Goal: Check status: Check status

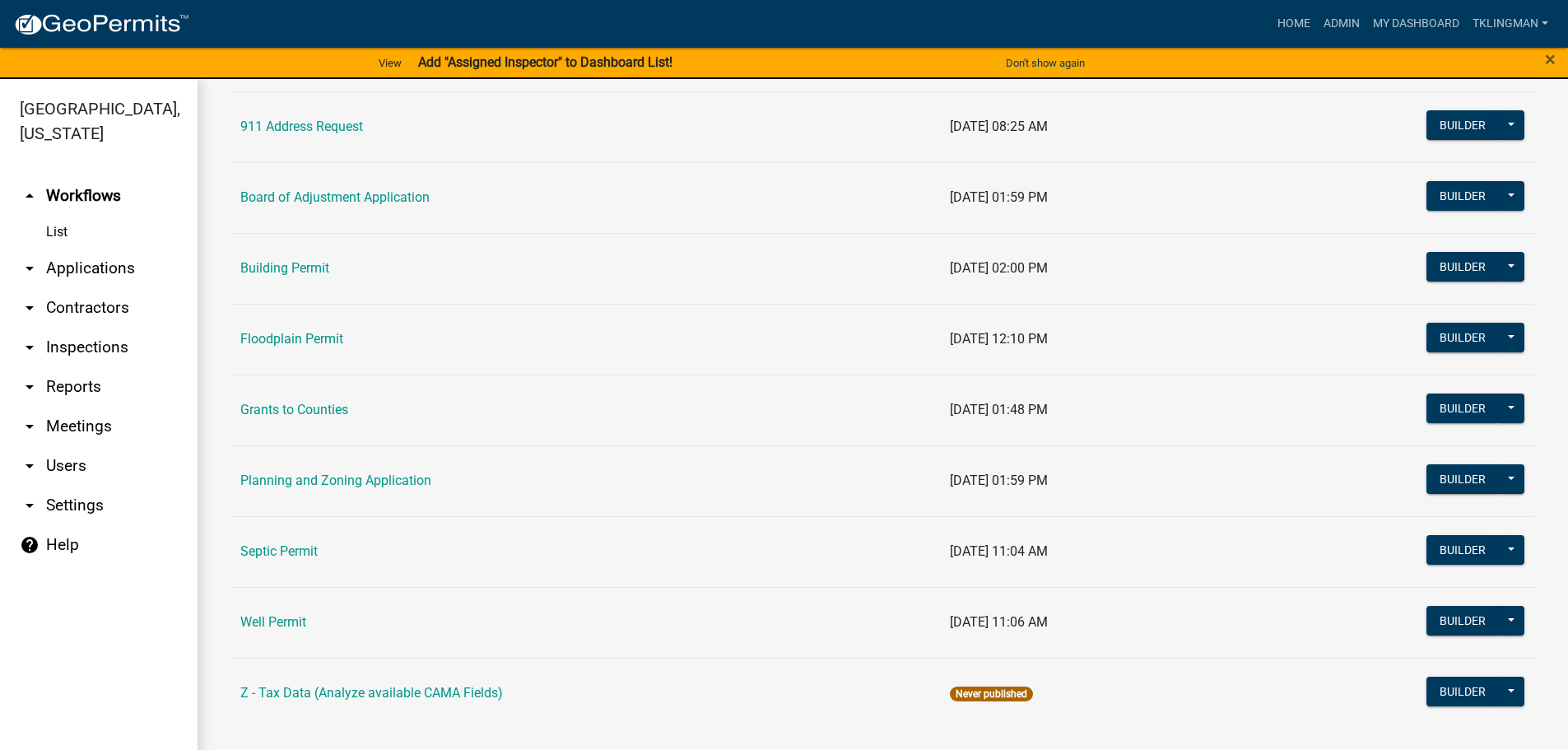
scroll to position [159, 0]
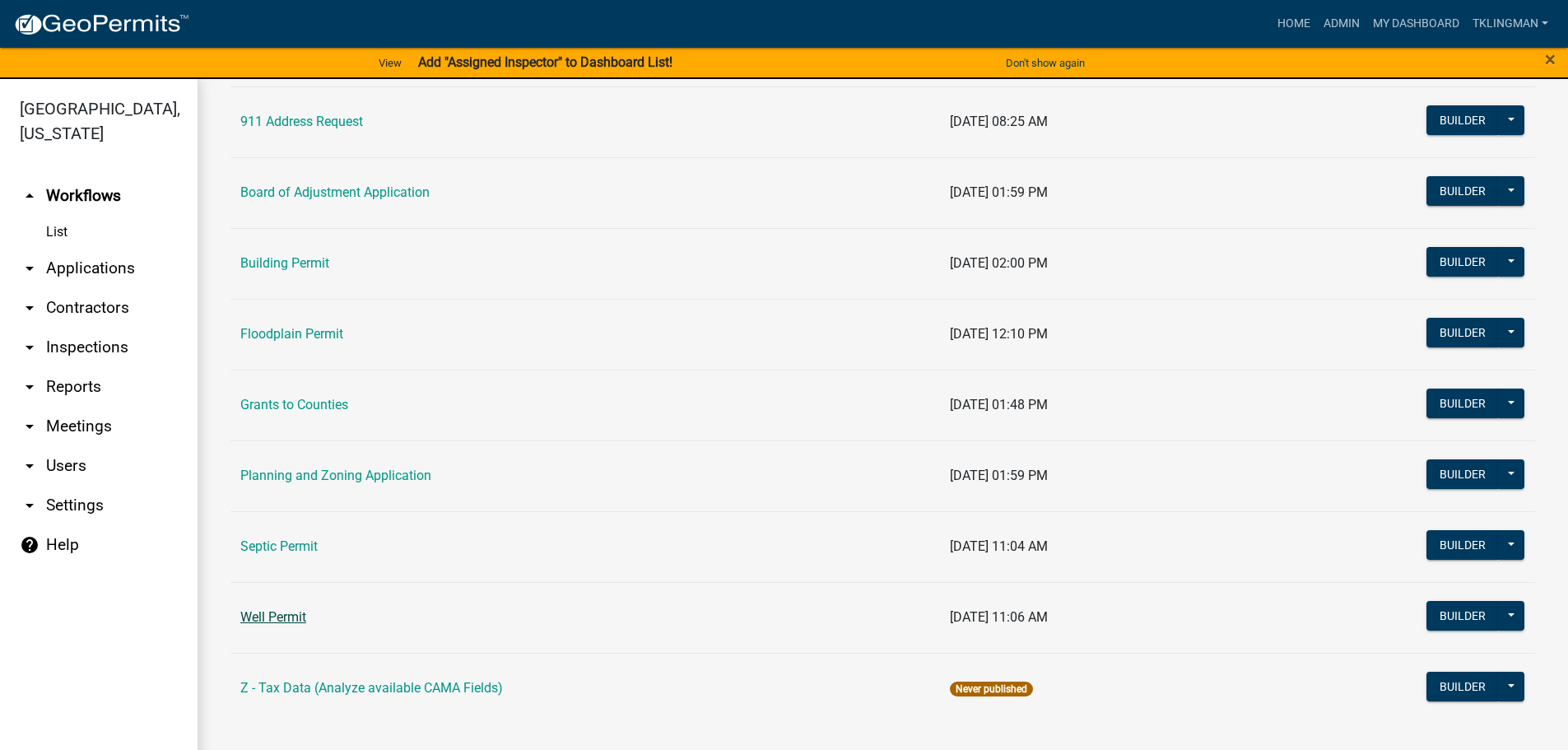
click at [279, 618] on link "Well Permit" at bounding box center [273, 617] width 66 height 16
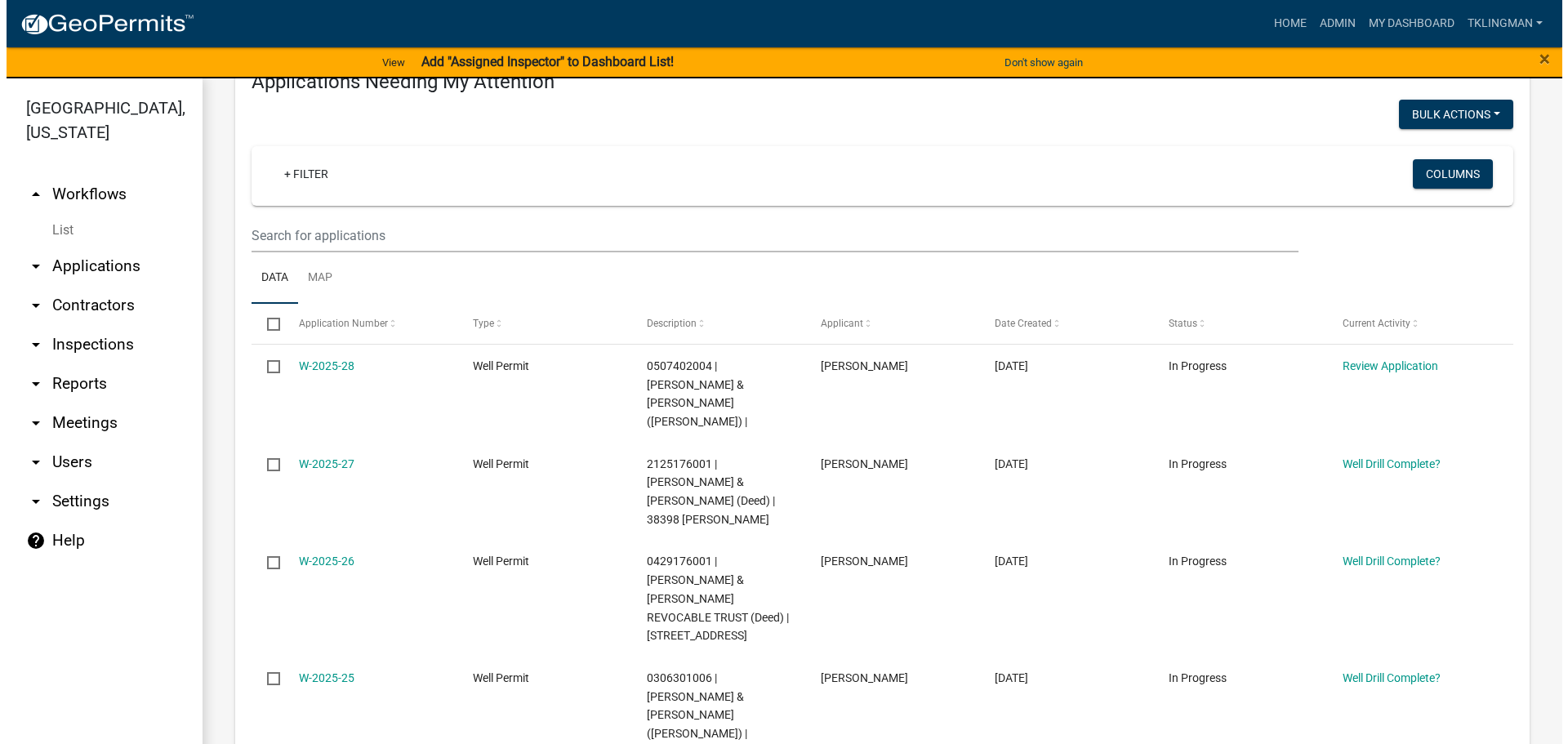
scroll to position [245, 0]
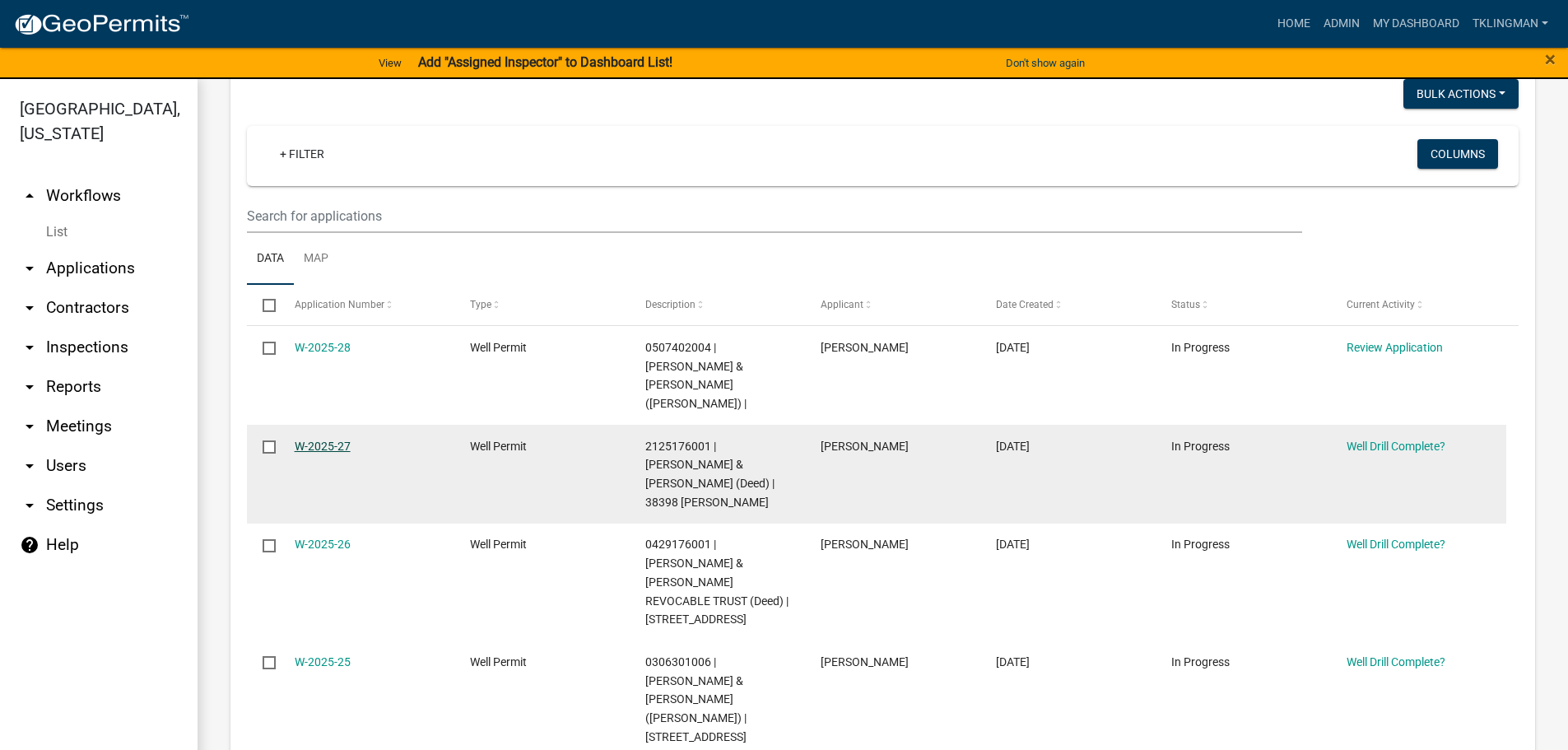
click at [318, 440] on link "W-2025-27" at bounding box center [323, 447] width 56 height 13
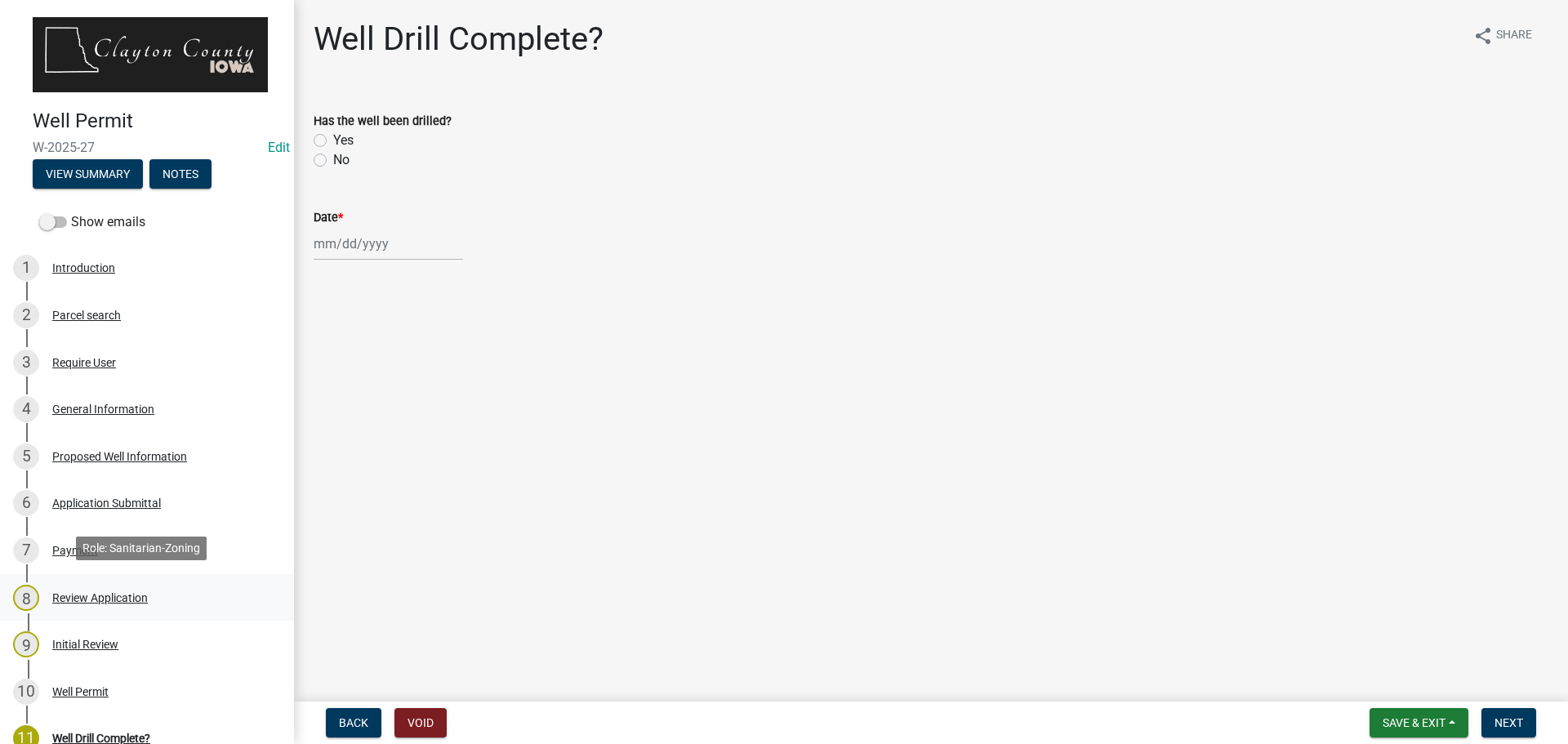
click at [78, 594] on div "Review Application" at bounding box center [99, 598] width 95 height 12
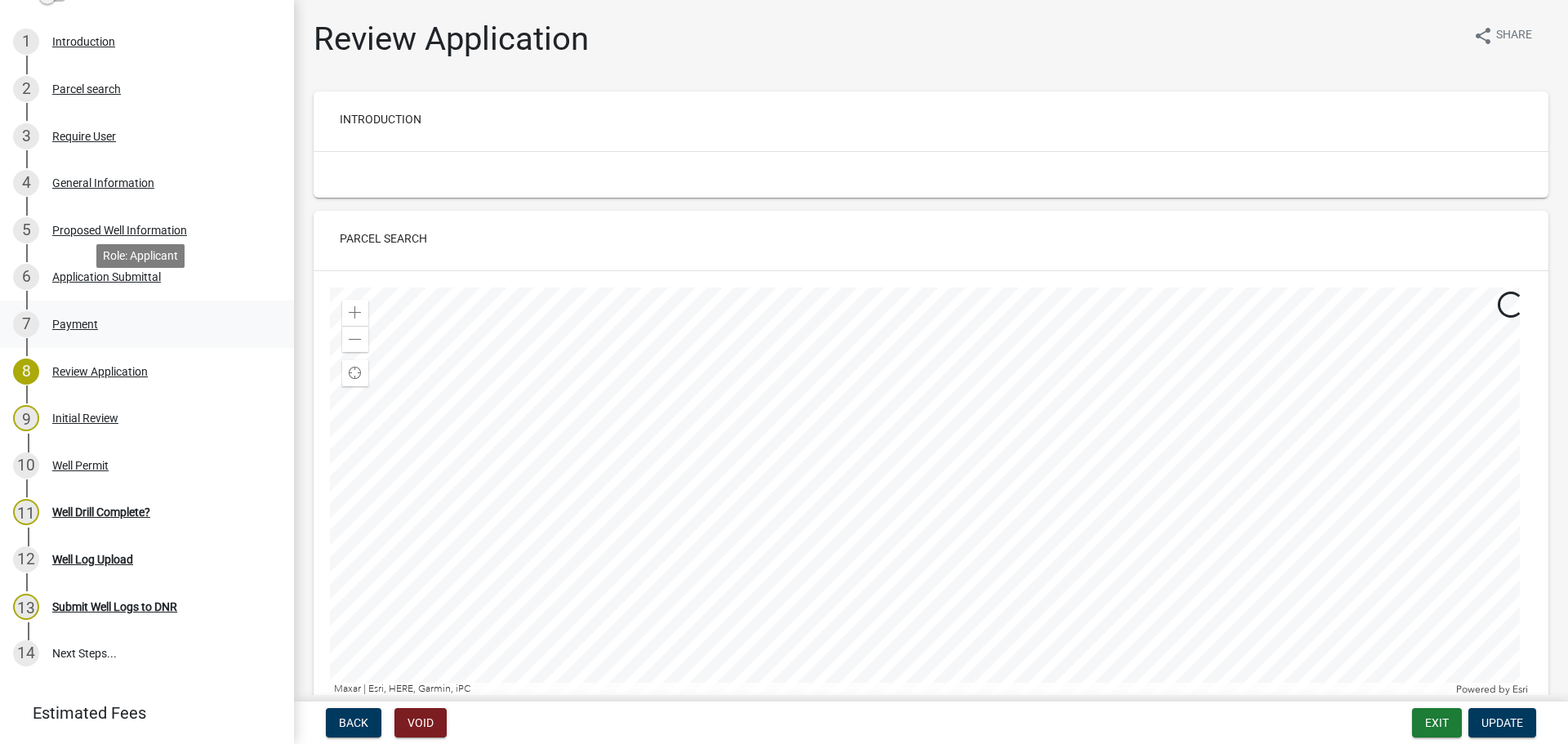
scroll to position [245, 0]
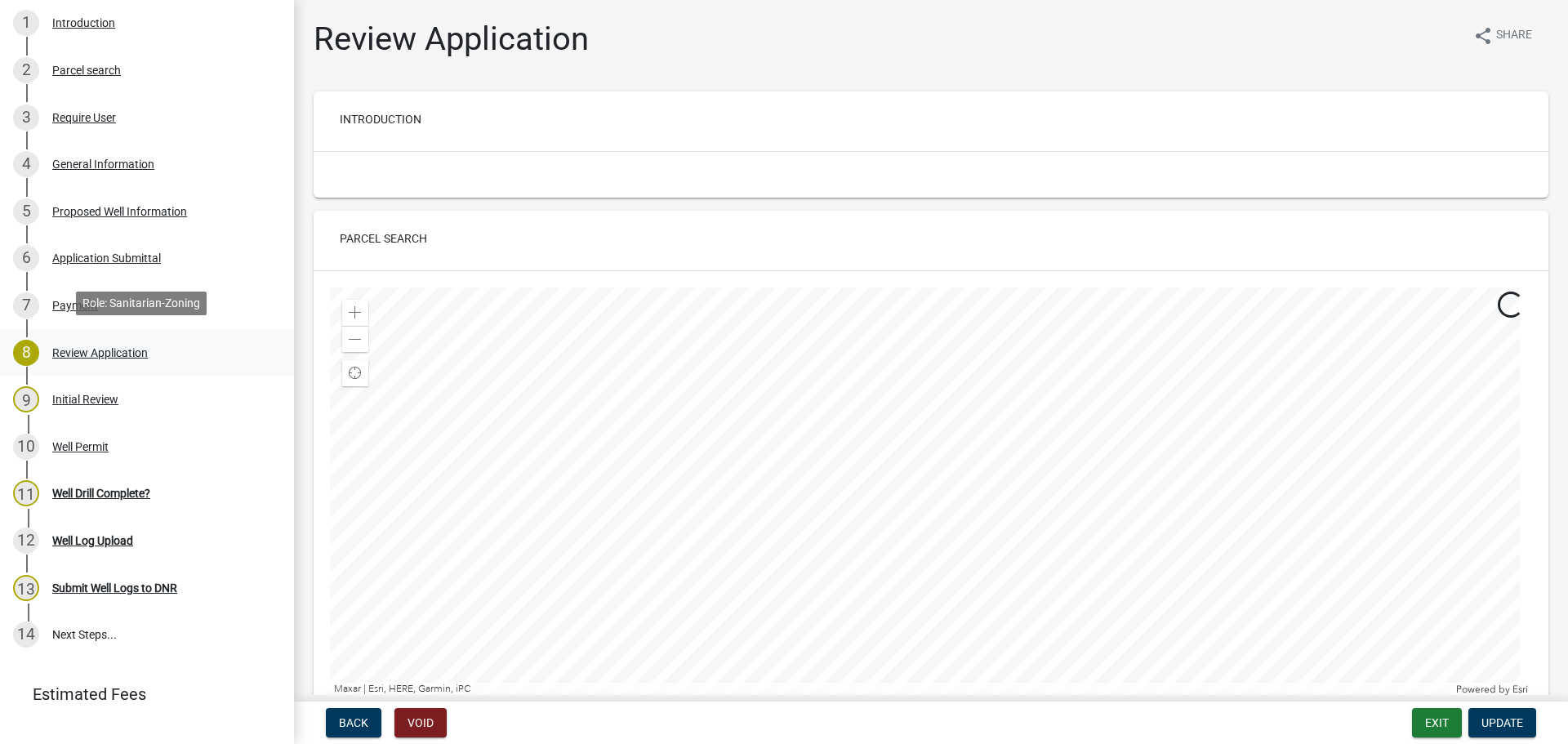
click at [81, 347] on div "Review Application" at bounding box center [99, 353] width 95 height 12
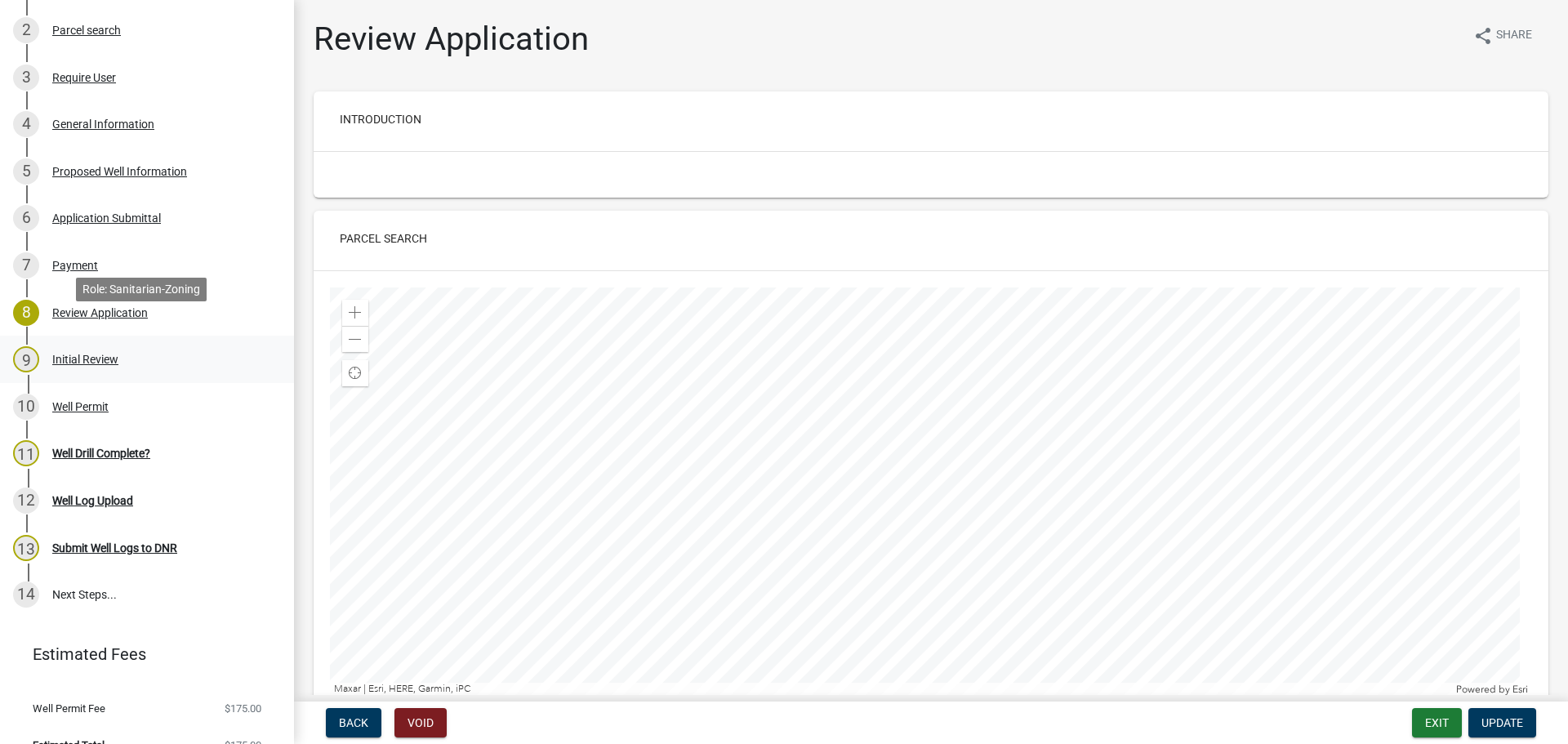
scroll to position [307, 0]
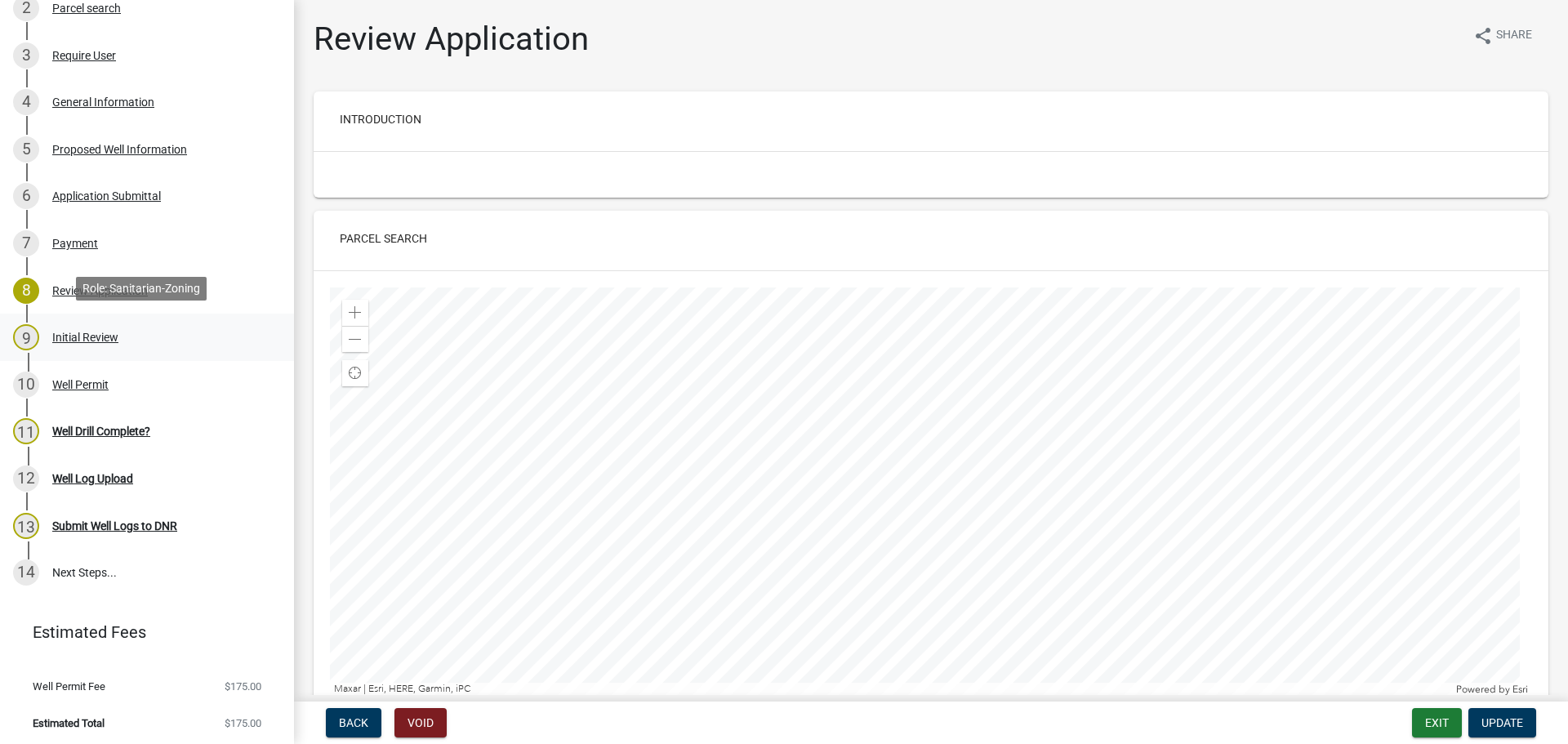
click at [88, 332] on div "Initial Review" at bounding box center [85, 337] width 66 height 12
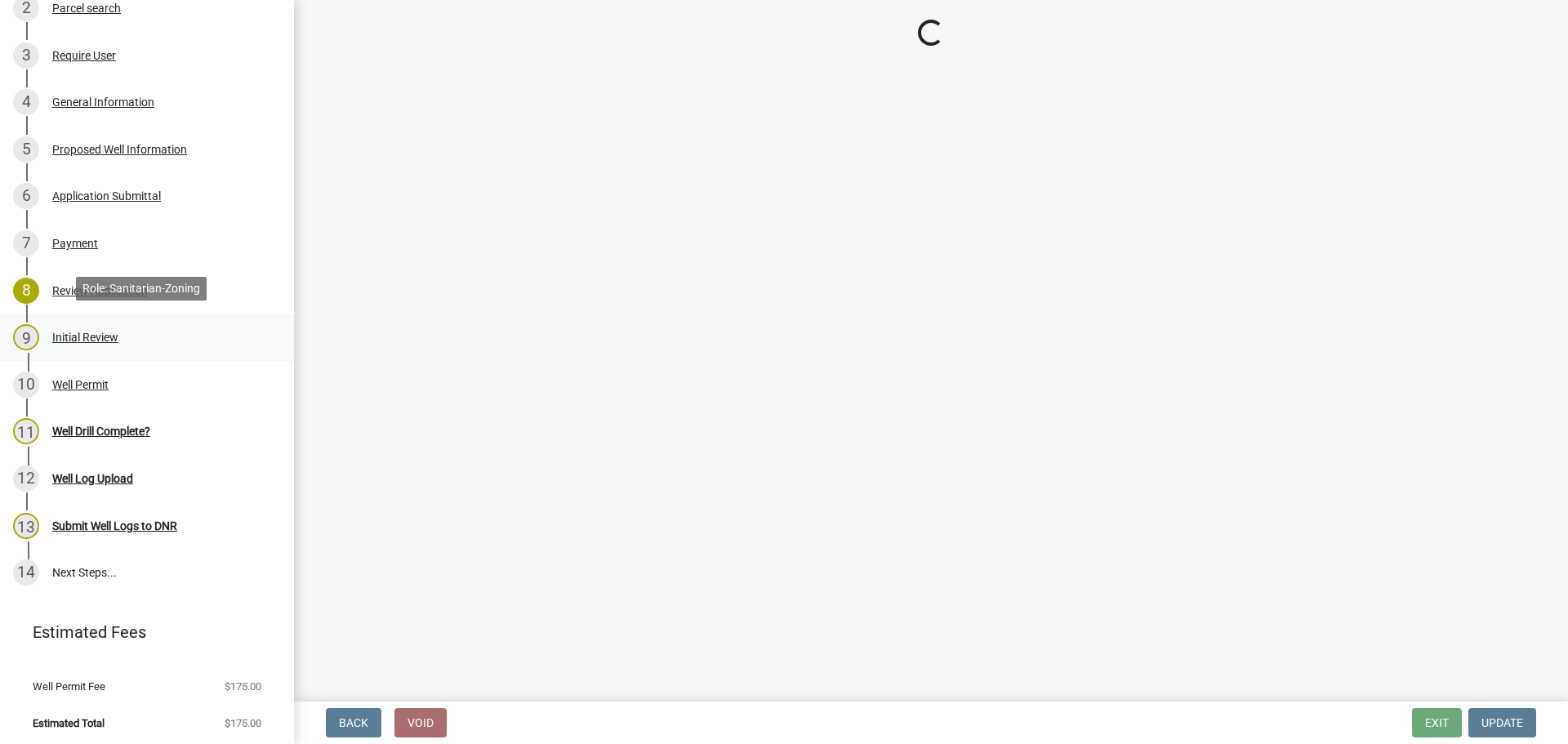
select select "41ff415c-e69d-4efe-9870-abb05f229412"
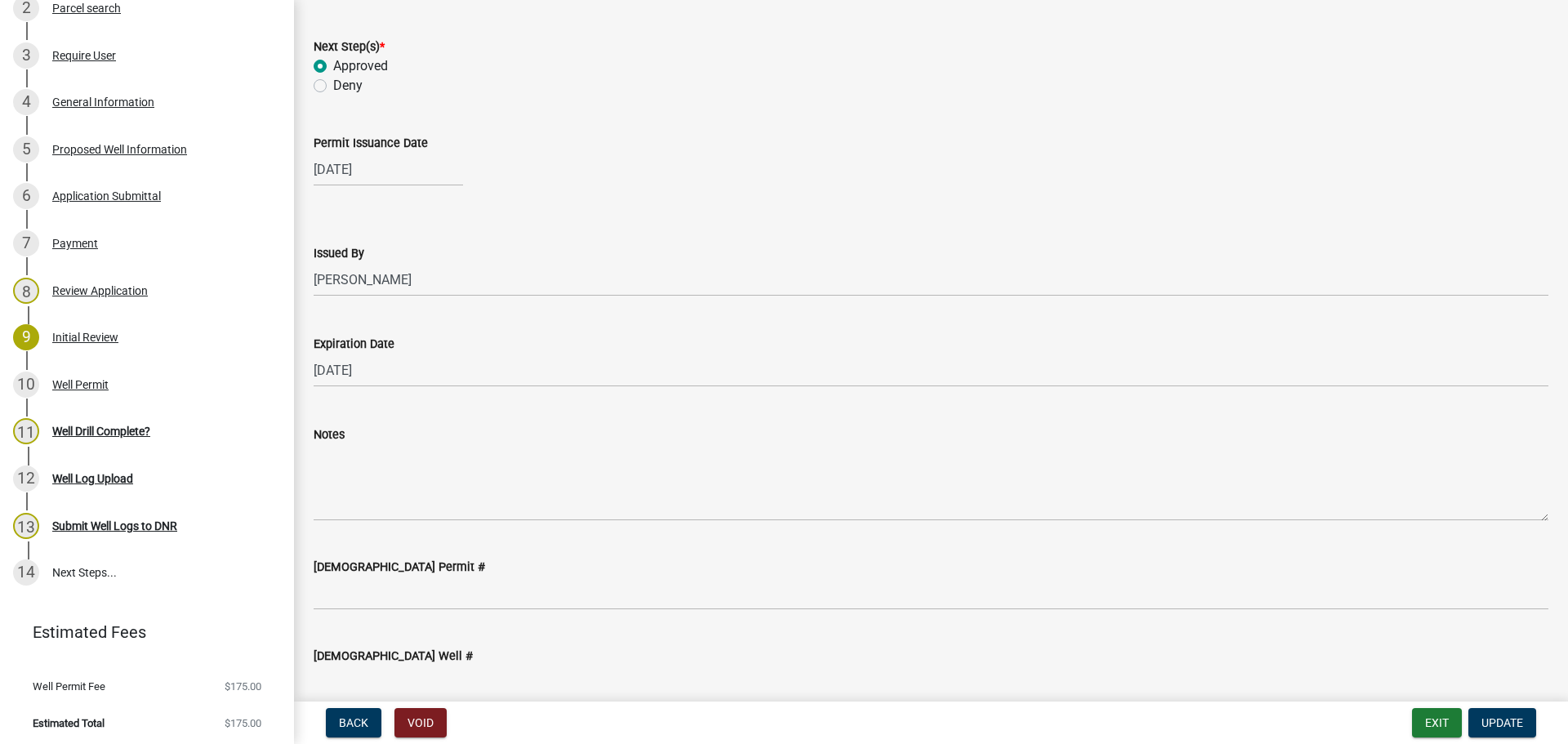
scroll to position [156, 0]
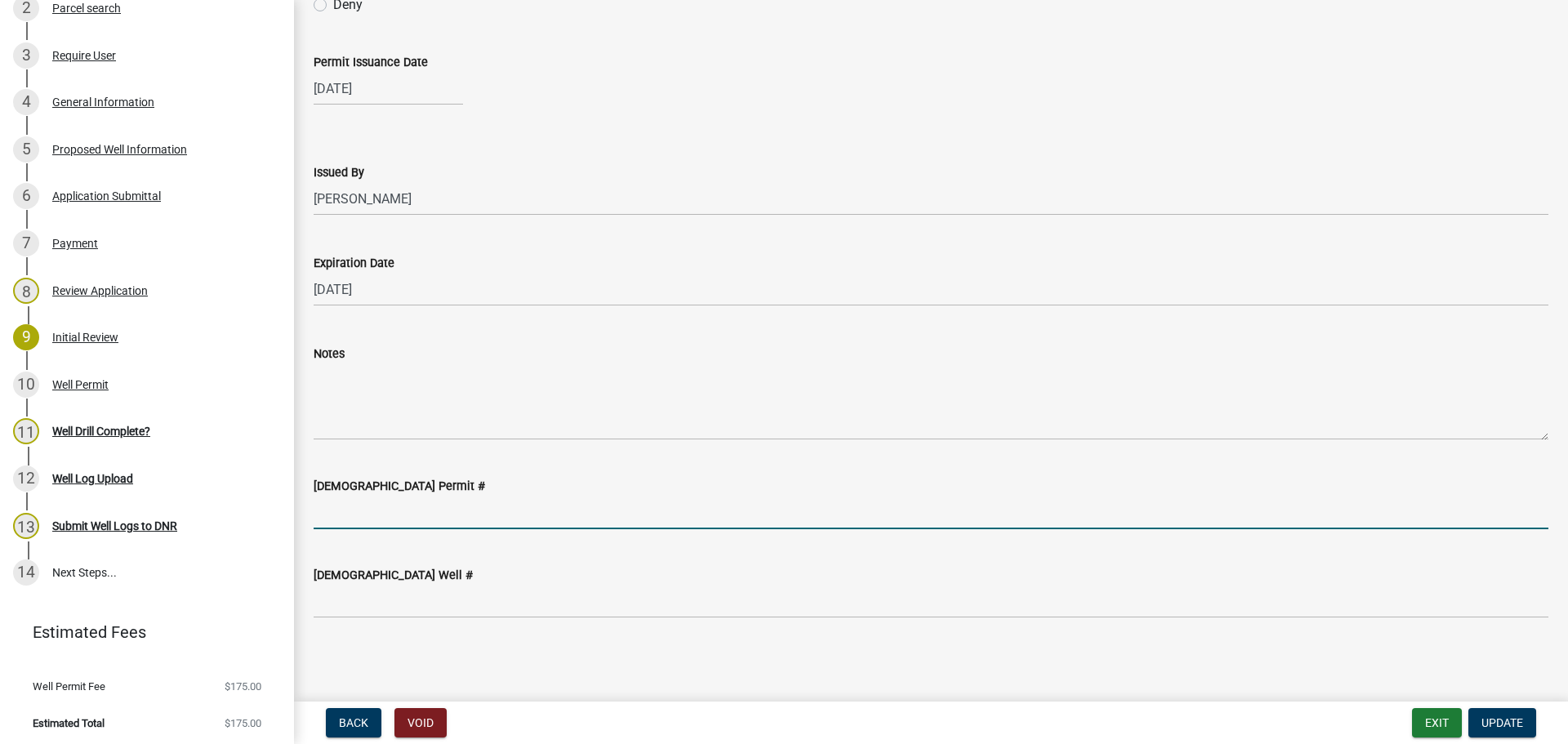
click at [357, 525] on input "[DEMOGRAPHIC_DATA] Permit #" at bounding box center [931, 512] width 1235 height 34
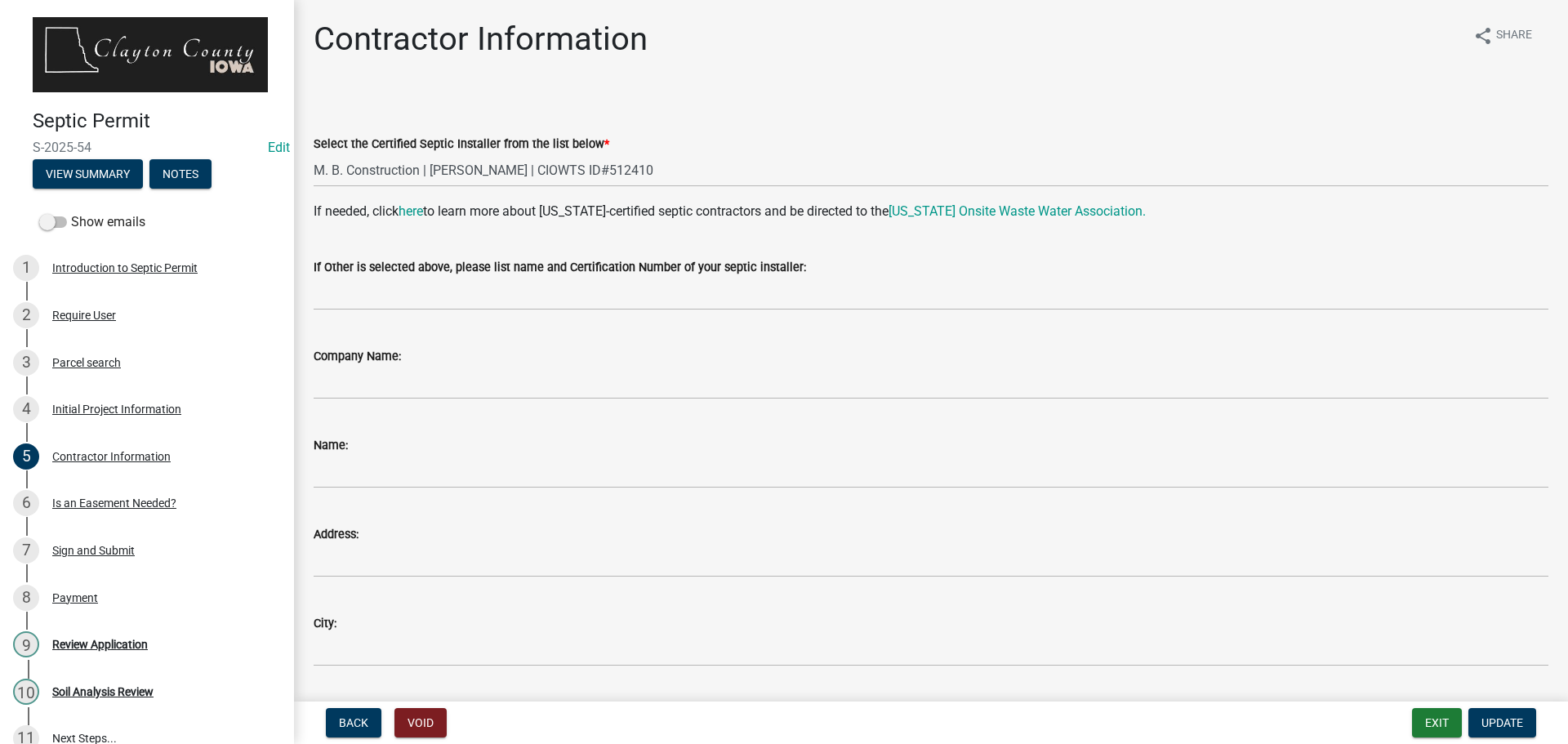
select select "1013ce6c-a7dd-4e34-967d-9a35c06e1cd9"
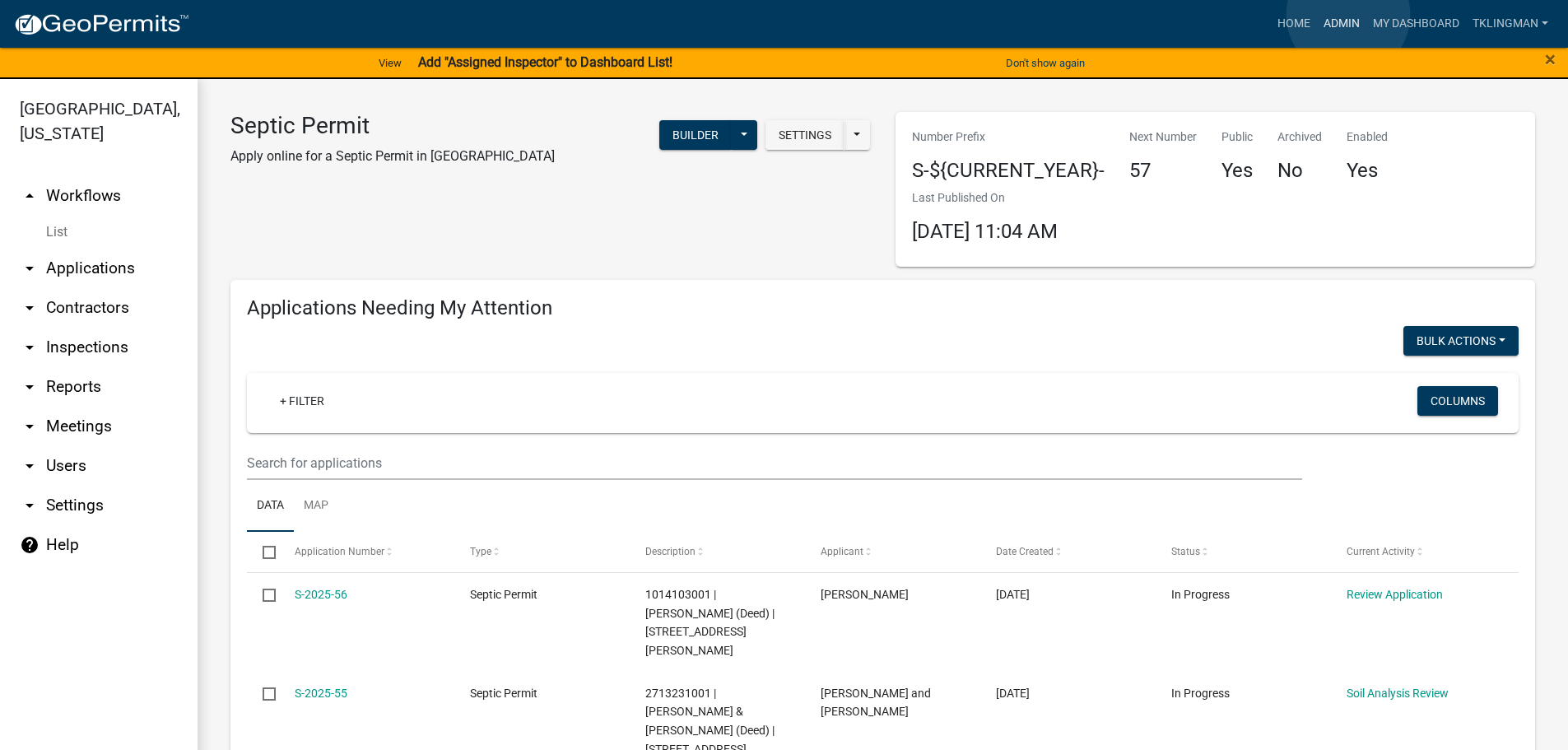
click at [1348, 15] on link "Admin" at bounding box center [1342, 24] width 49 height 31
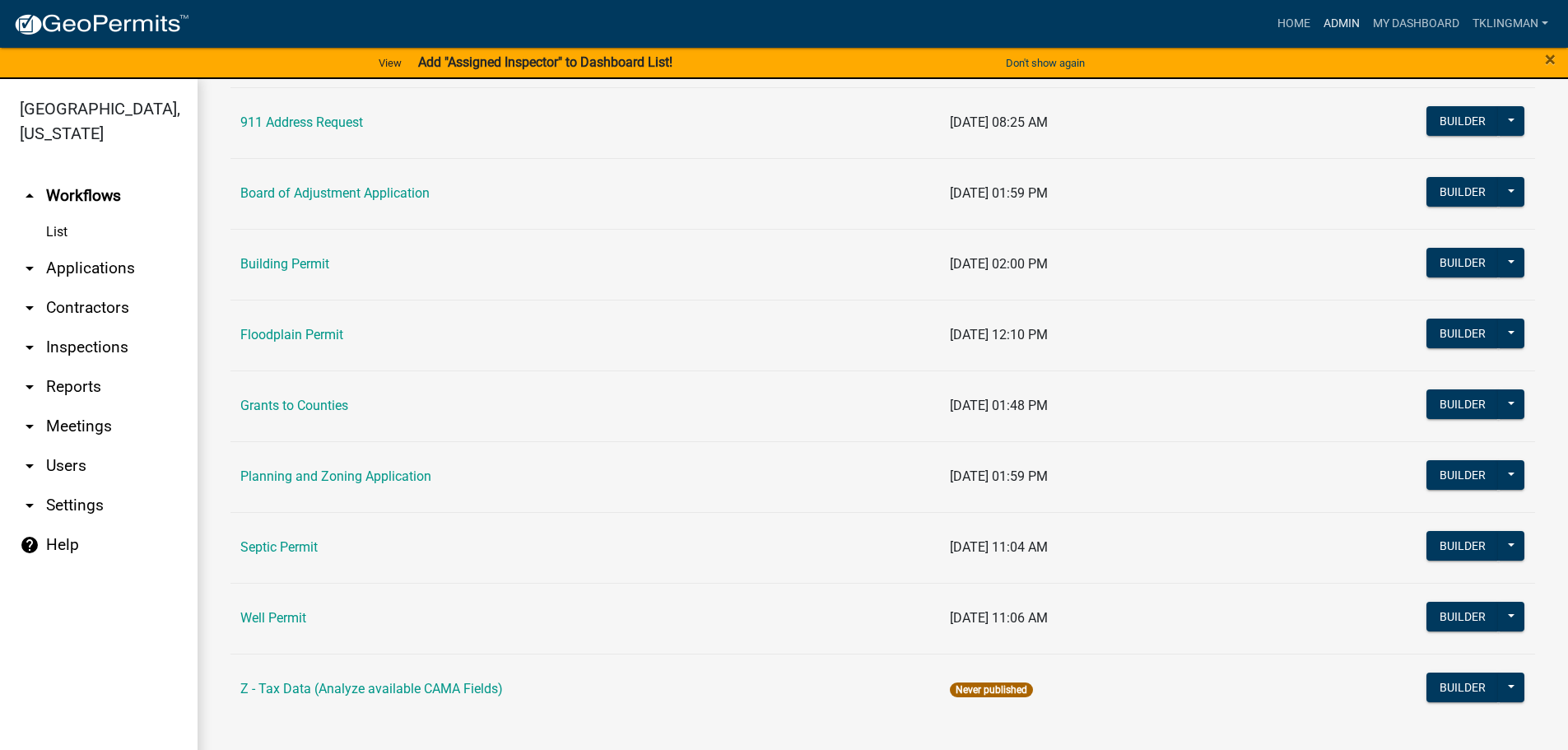
scroll to position [159, 0]
click at [291, 619] on link "Well Permit" at bounding box center [273, 617] width 66 height 16
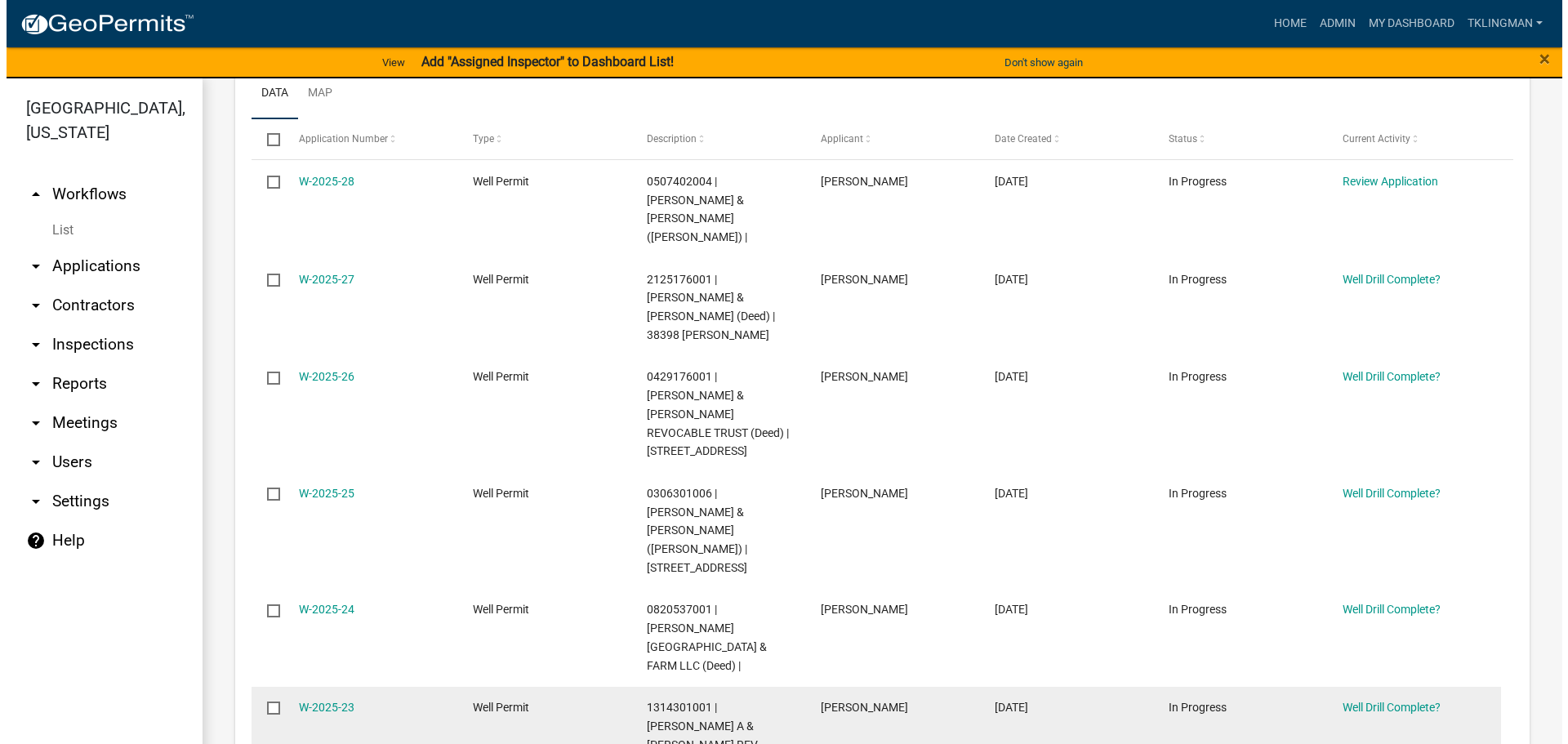
scroll to position [572, 0]
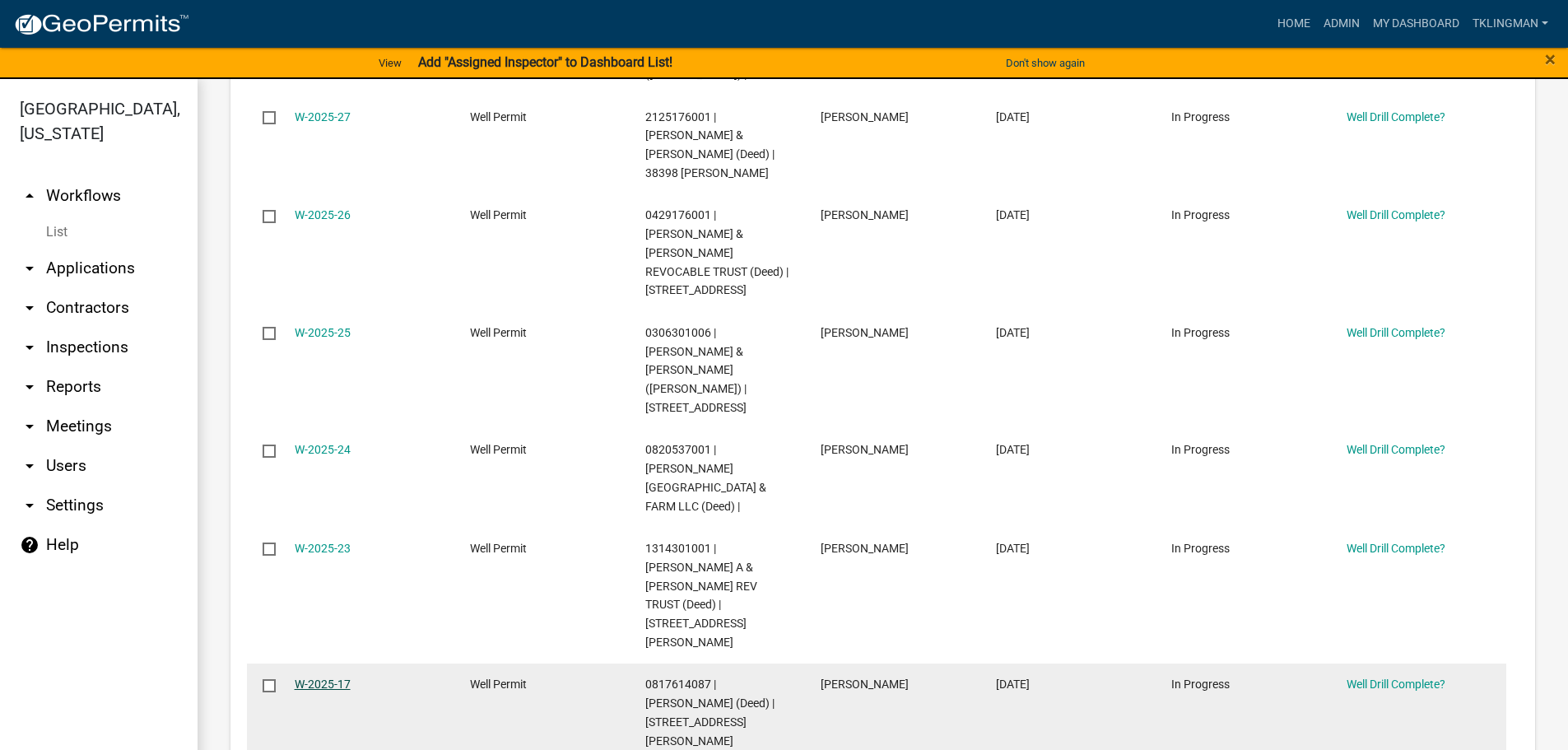
click at [307, 678] on link "W-2025-17" at bounding box center [323, 684] width 56 height 13
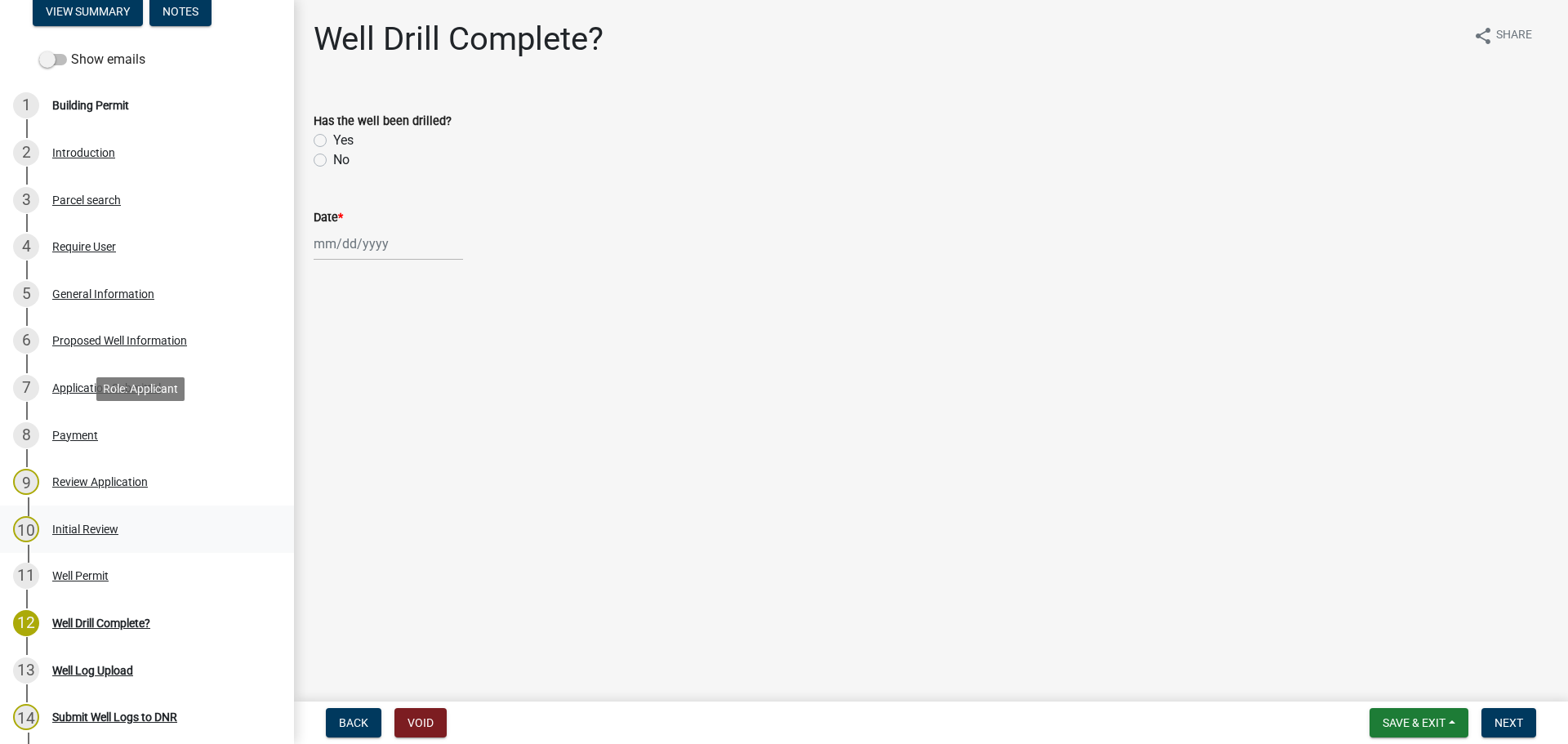
scroll to position [164, 0]
click at [82, 476] on div "Review Application" at bounding box center [99, 481] width 95 height 12
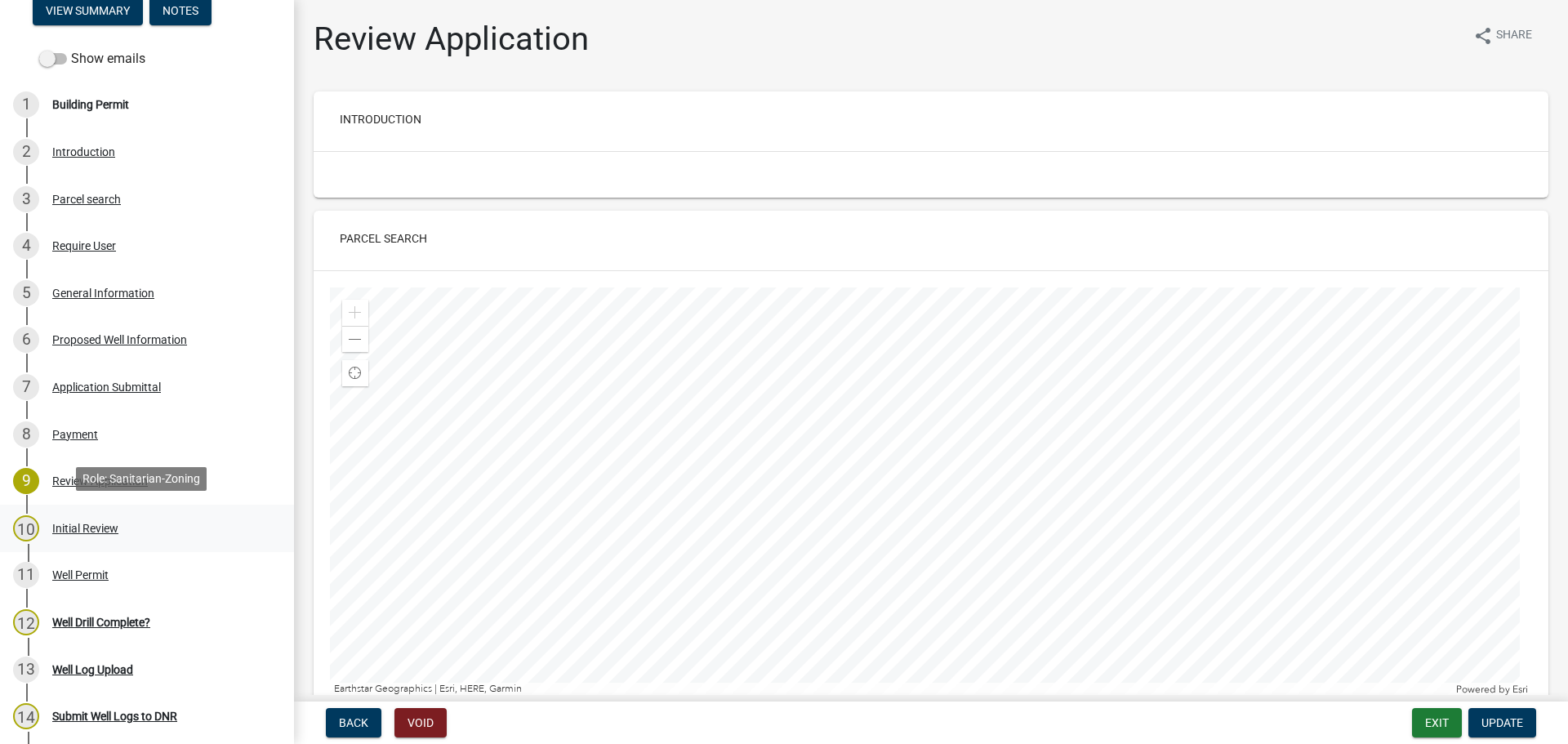
click at [78, 523] on div "Initial Review" at bounding box center [85, 528] width 66 height 12
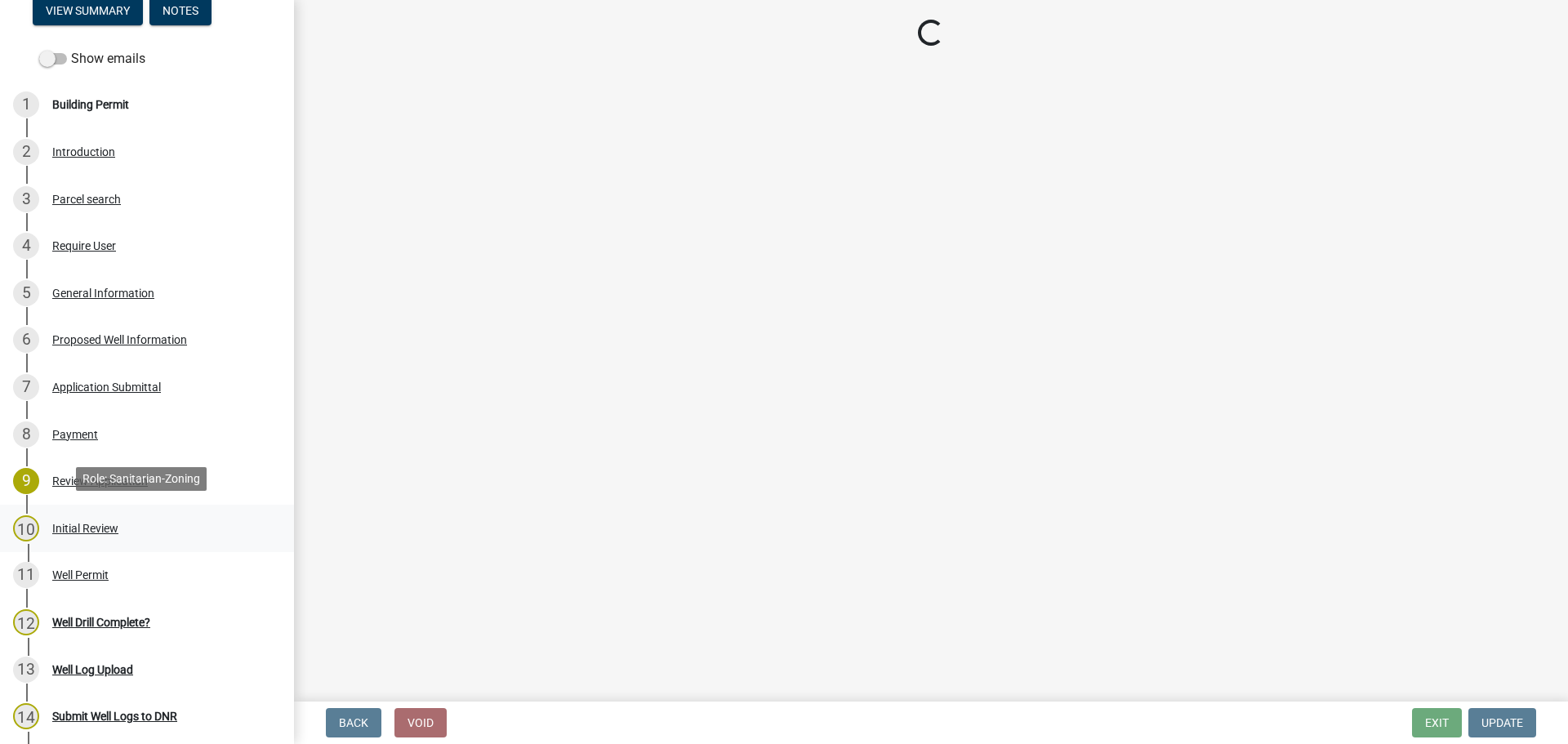
select select "f1d0e1b8-b818-4402-b9ad-74fd73191869"
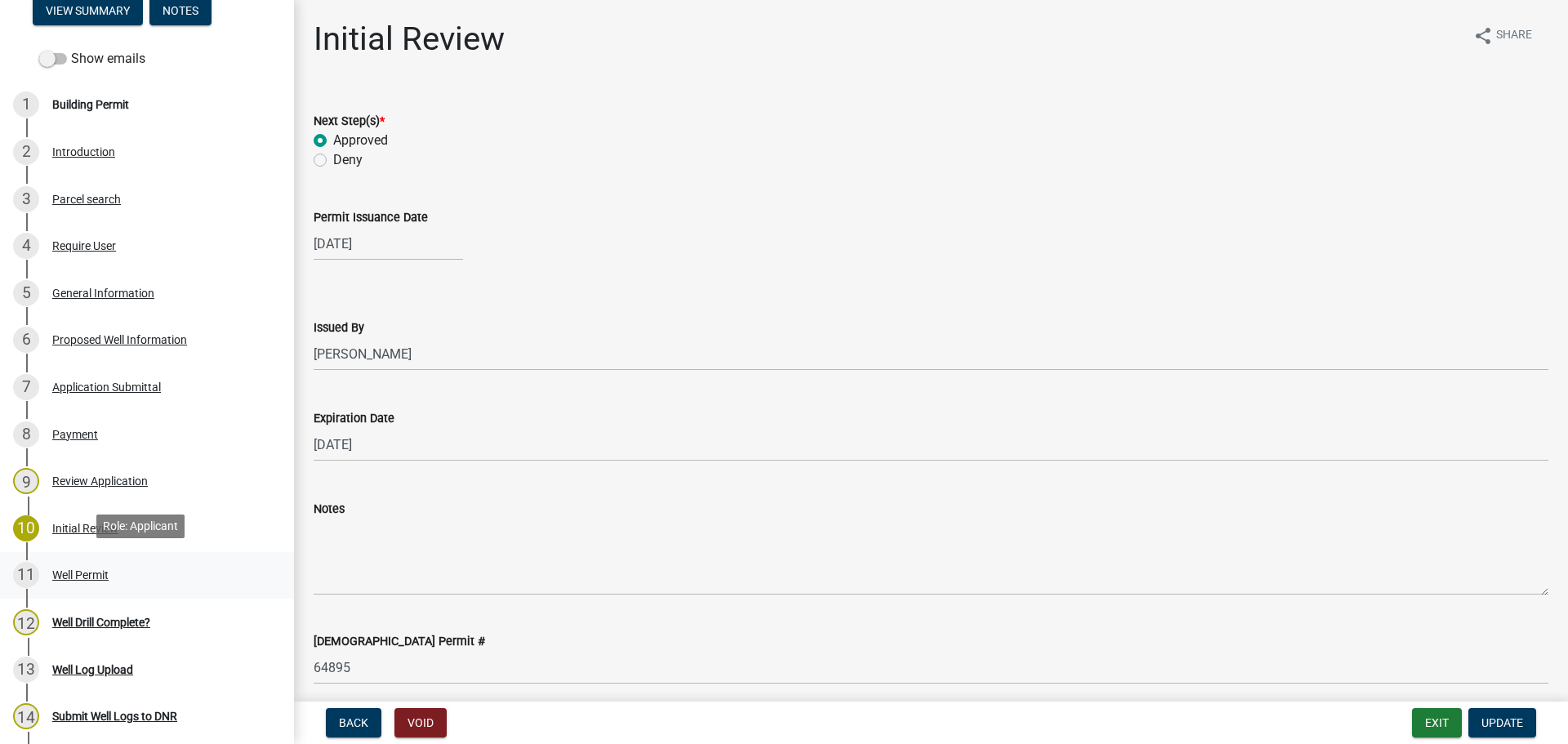
click at [73, 569] on div "Well Permit" at bounding box center [80, 575] width 56 height 12
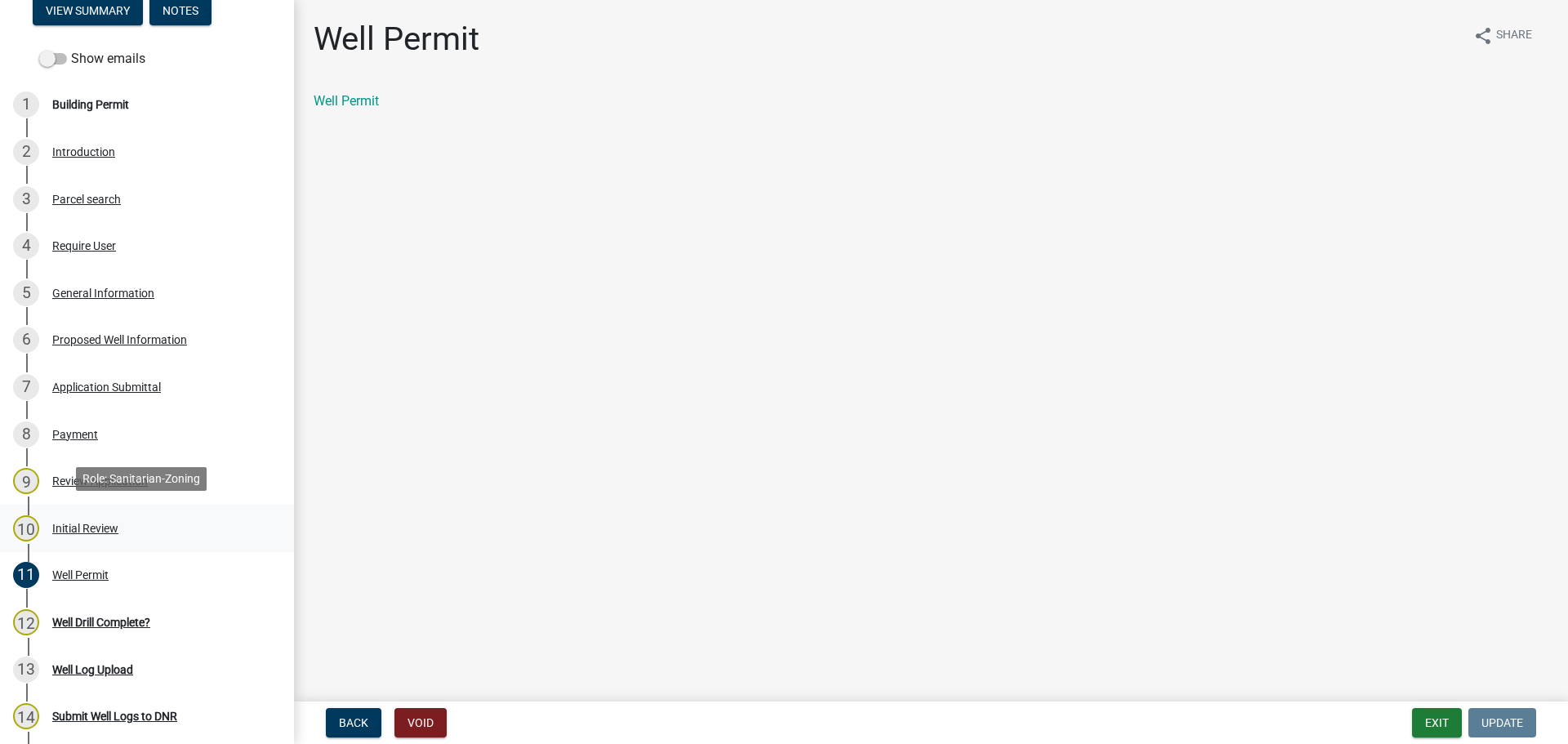
click at [86, 525] on div "Initial Review" at bounding box center [85, 528] width 66 height 12
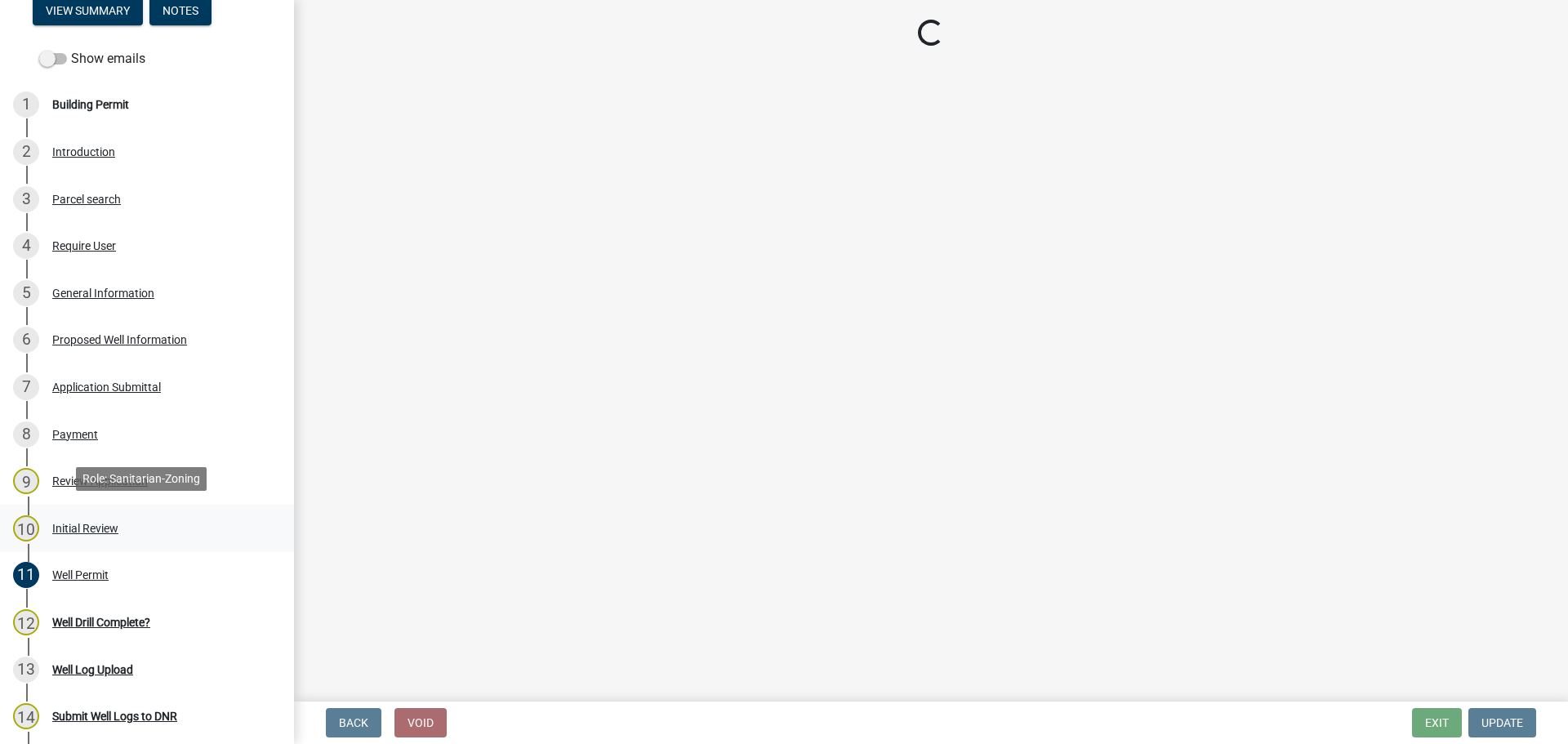
select select "f1d0e1b8-b818-4402-b9ad-74fd73191869"
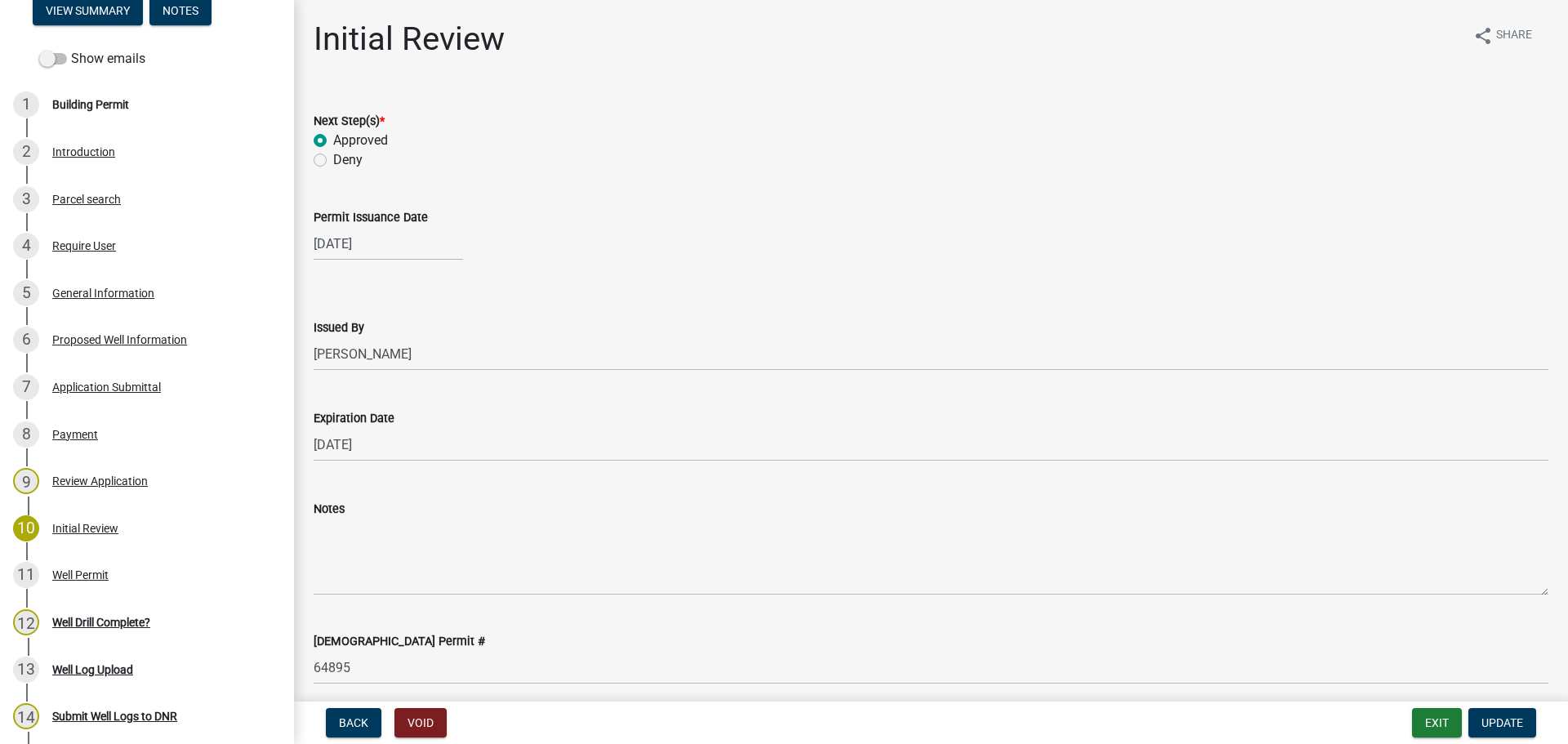
scroll to position [156, 0]
